Goal: Task Accomplishment & Management: Use online tool/utility

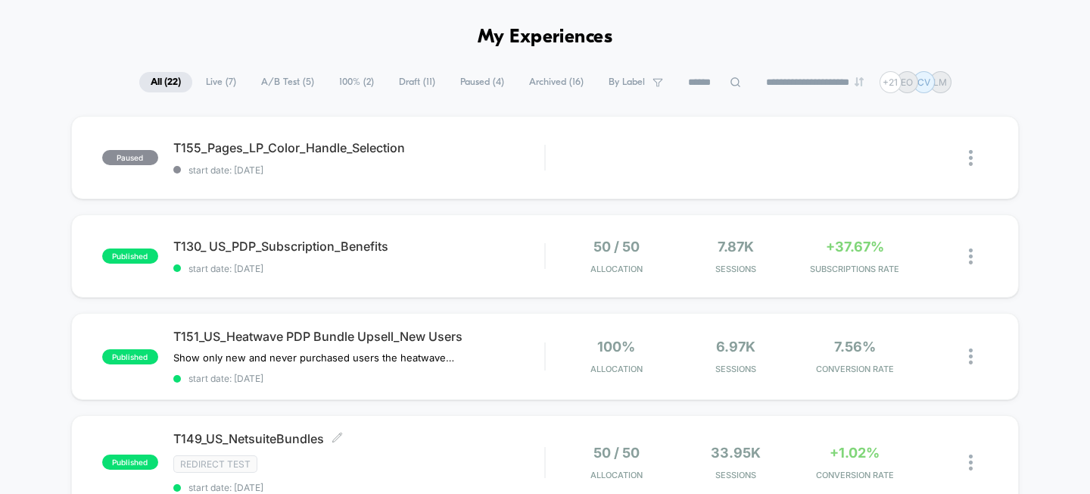
scroll to position [45, 0]
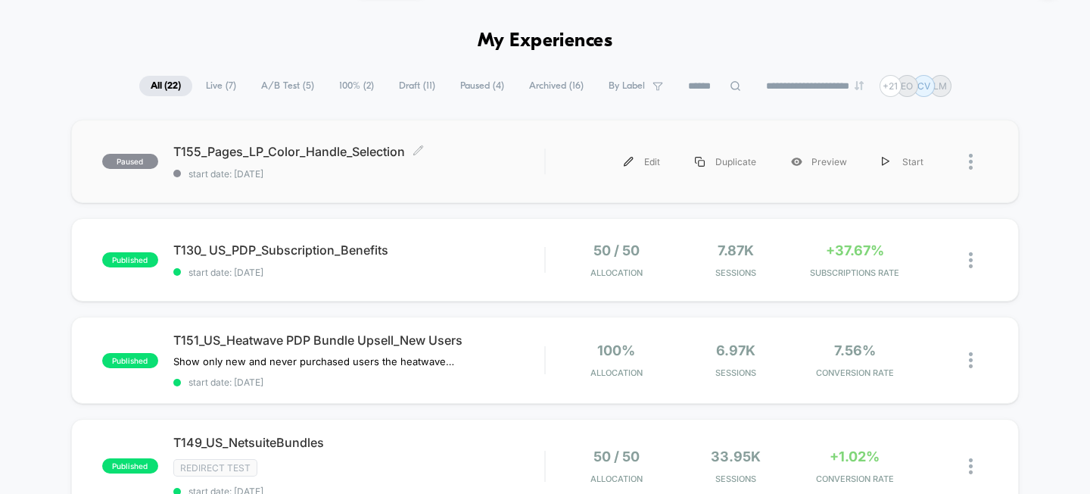
click at [276, 147] on span "T155_Pages_LP_Color_Handle_Selection Click to edit experience details" at bounding box center [359, 151] width 372 height 15
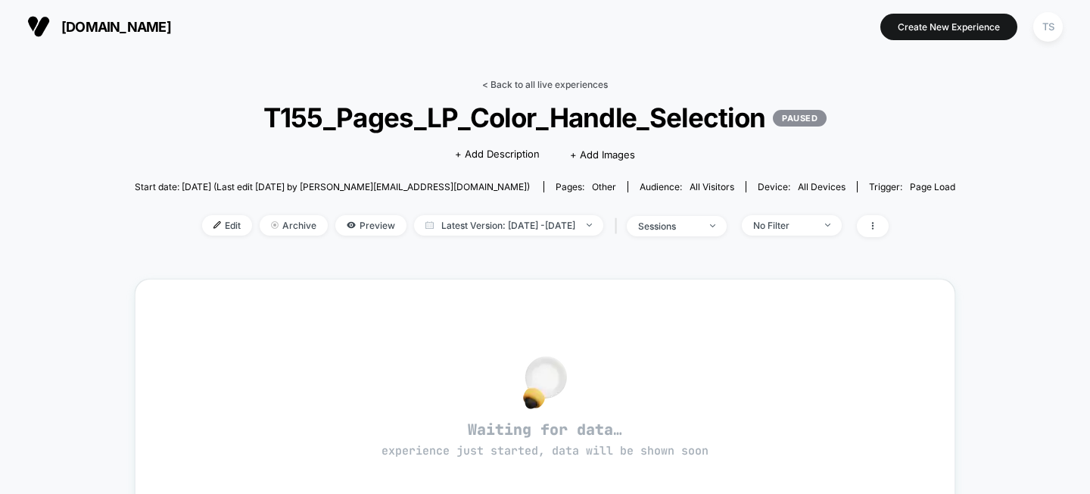
click at [511, 84] on link "< Back to all live experiences" at bounding box center [545, 84] width 126 height 11
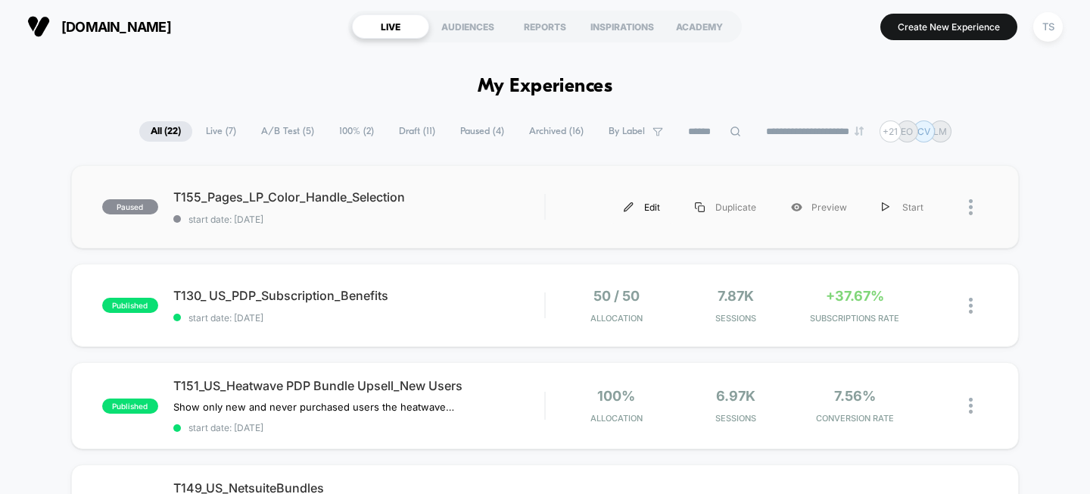
click at [646, 205] on div "Edit" at bounding box center [642, 207] width 71 height 34
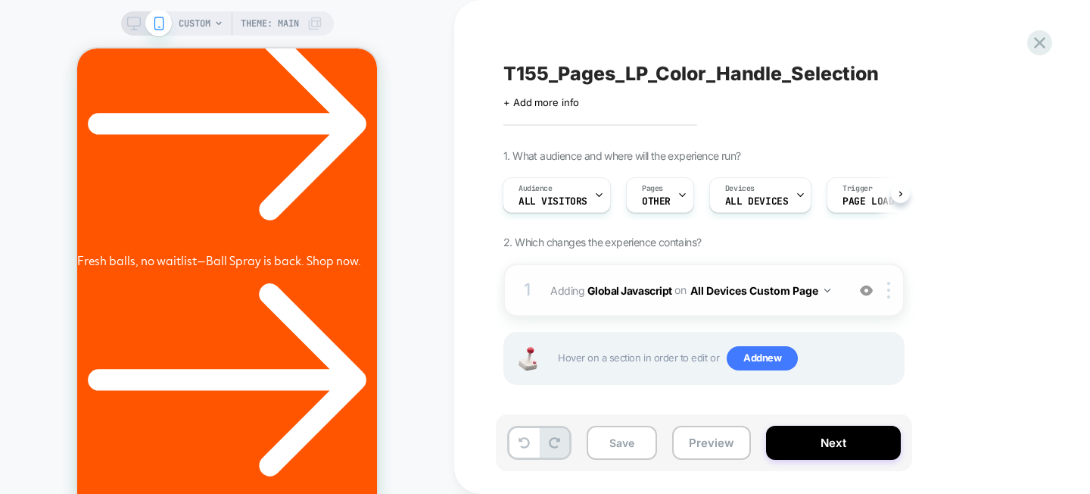
scroll to position [0, 469]
click at [711, 440] on button "Preview" at bounding box center [711, 443] width 79 height 34
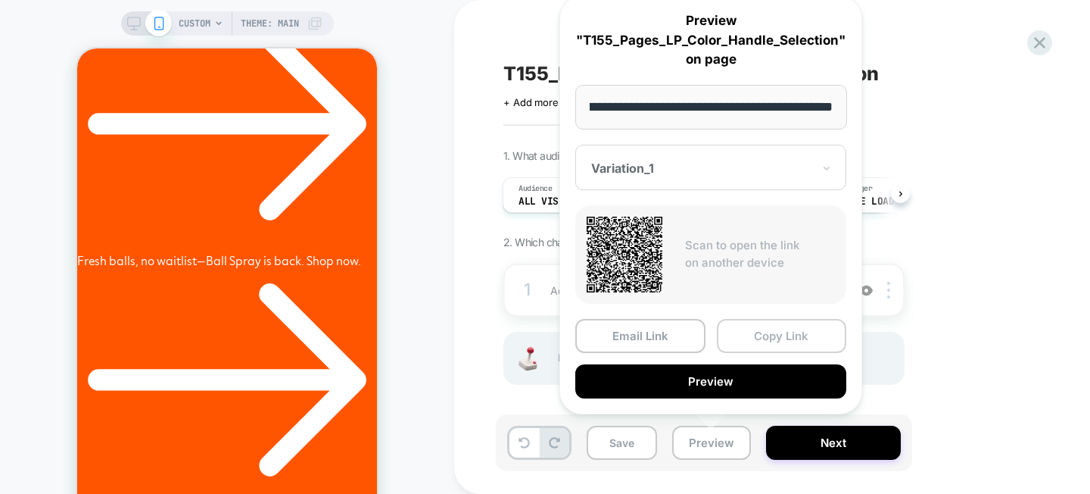
scroll to position [0, 0]
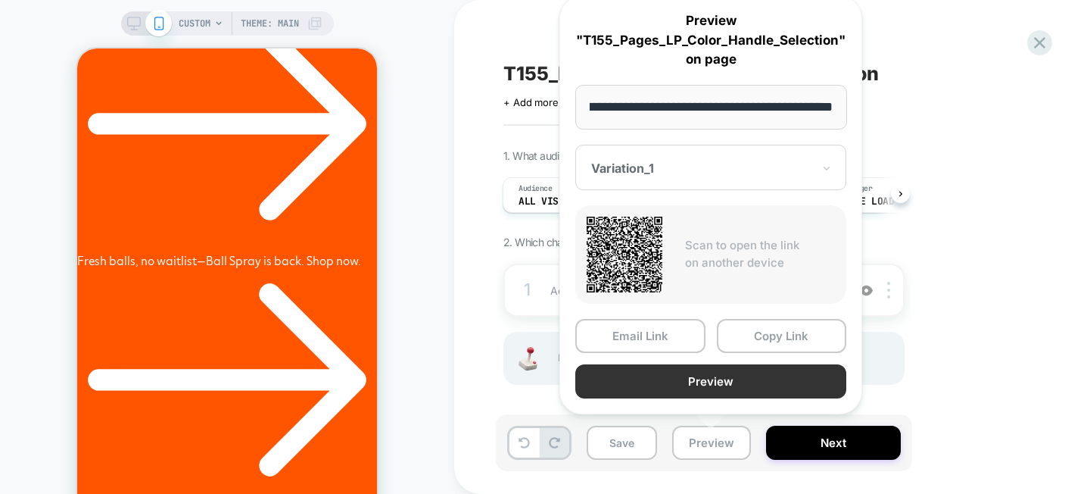
click at [705, 382] on button "Preview" at bounding box center [710, 381] width 271 height 34
